Goal: Task Accomplishment & Management: Use online tool/utility

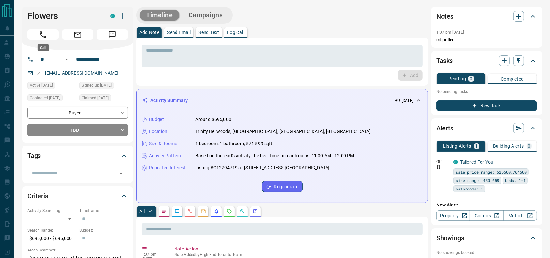
click at [39, 34] on icon "Call" at bounding box center [43, 34] width 8 height 8
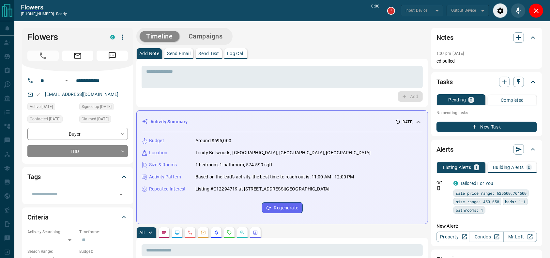
click at [276, 62] on div "* ​ Add" at bounding box center [282, 83] width 292 height 48
type input "*******"
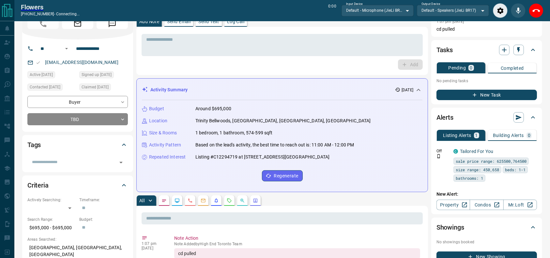
scroll to position [34, 0]
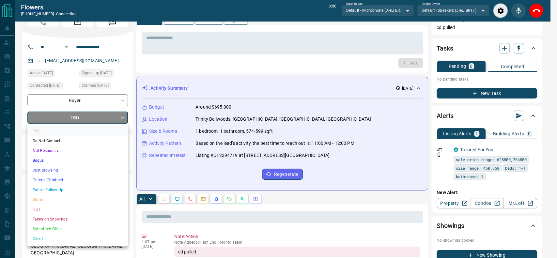
click at [52, 177] on li "Criteria Obtained" at bounding box center [77, 180] width 100 height 10
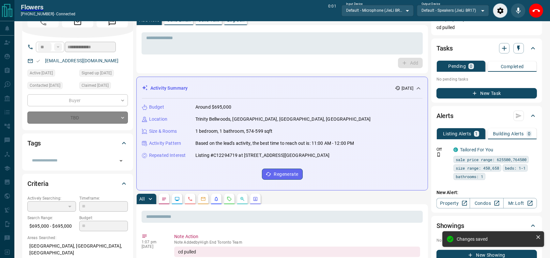
type input "*"
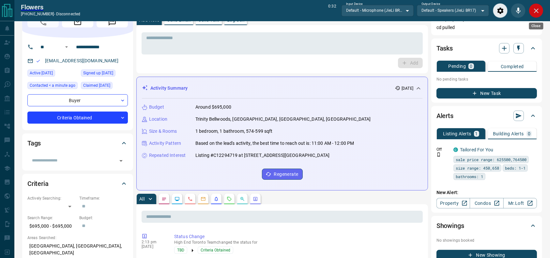
click at [540, 16] on button "Close" at bounding box center [536, 10] width 15 height 15
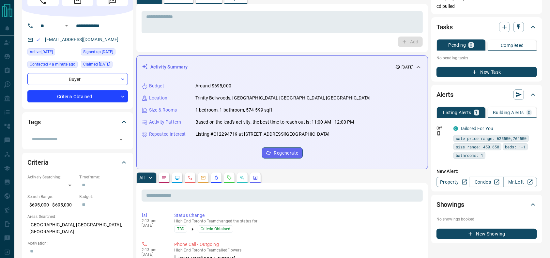
scroll to position [12, 0]
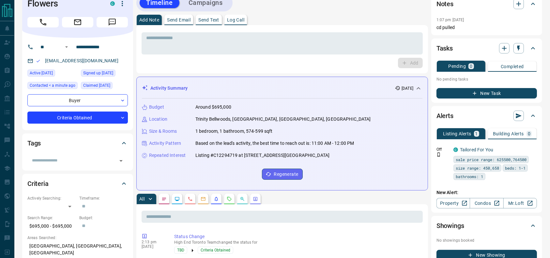
click at [362, 55] on div "* ​ Add" at bounding box center [282, 49] width 281 height 38
click at [357, 41] on textarea at bounding box center [282, 43] width 272 height 17
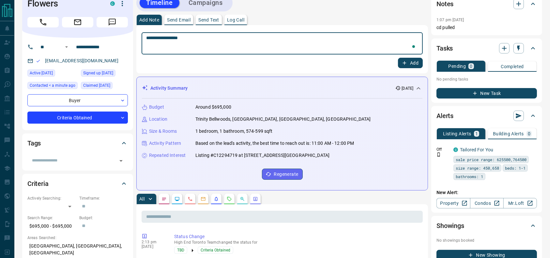
type textarea "**********"
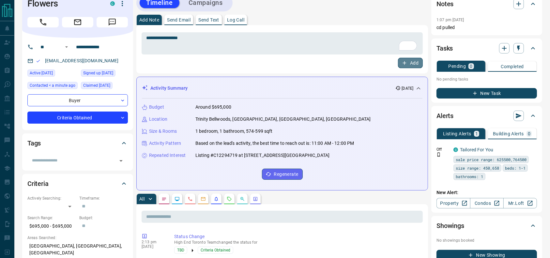
click at [407, 60] on button "Add" at bounding box center [410, 63] width 25 height 10
